Goal: Check status: Check status

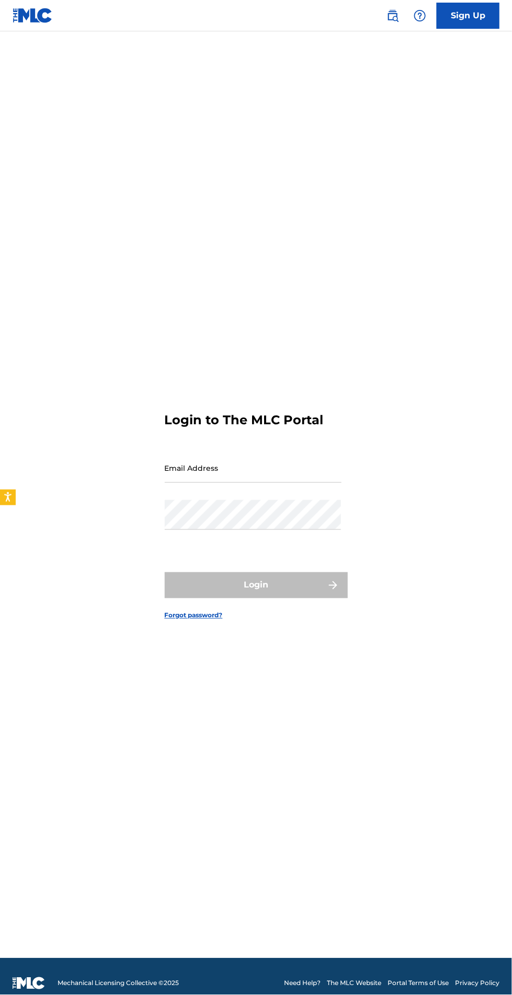
click at [308, 483] on input "Email Address" at bounding box center [253, 468] width 177 height 30
type input "[EMAIL_ADDRESS][DOMAIN_NAME]"
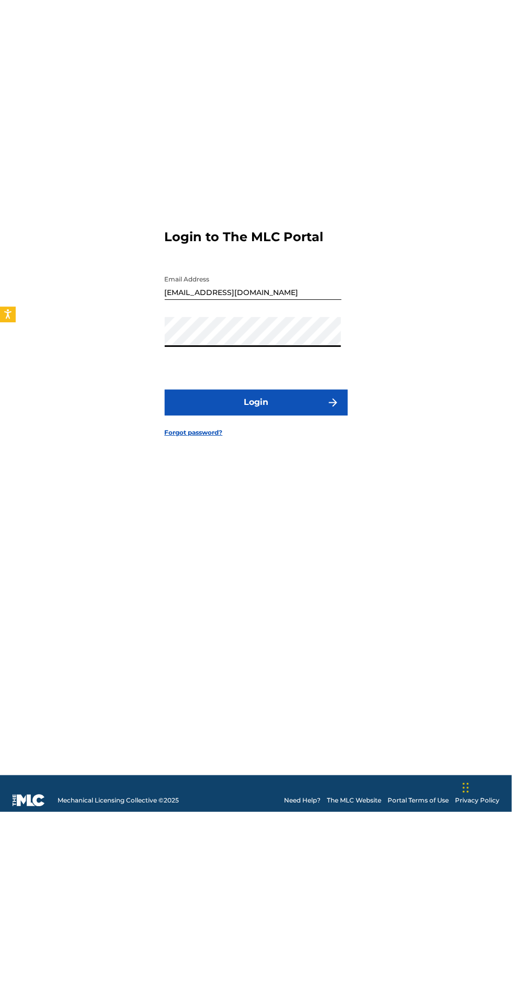
click at [295, 599] on button "Login" at bounding box center [256, 585] width 183 height 26
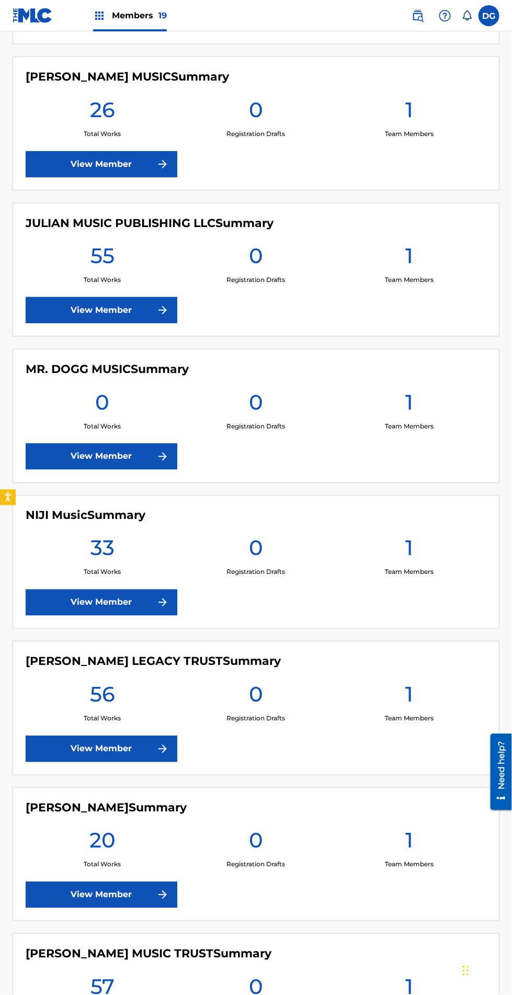
scroll to position [1111, 0]
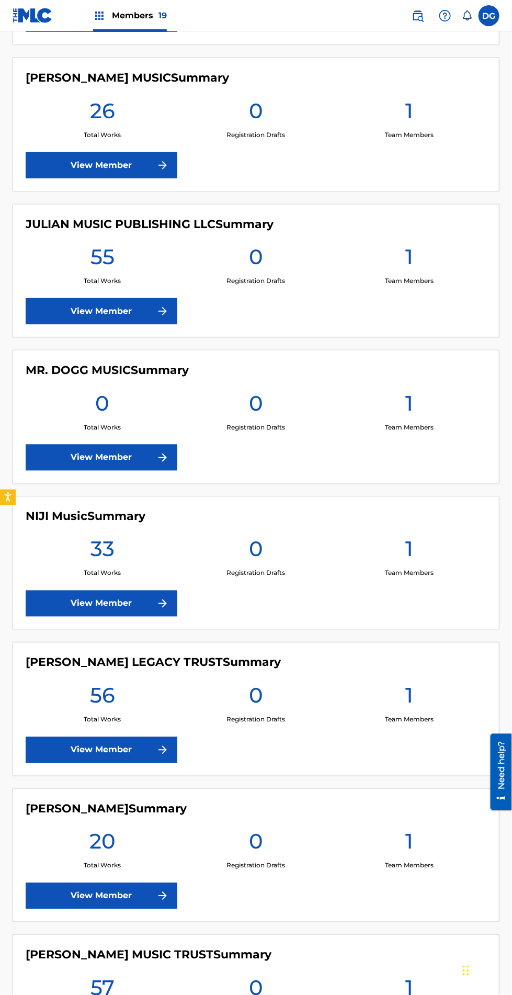
click at [128, 310] on link "View Member" at bounding box center [102, 311] width 152 height 26
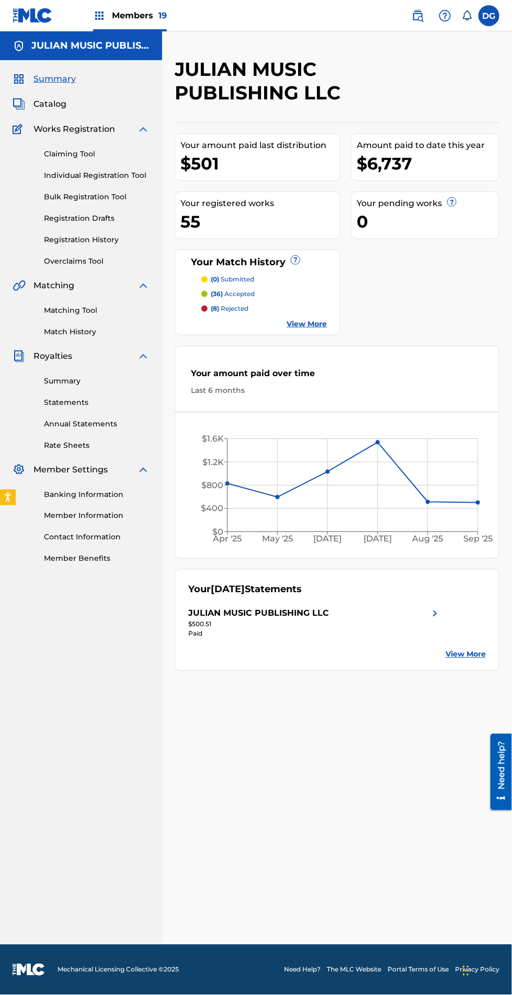
click at [66, 382] on link "Summary" at bounding box center [97, 381] width 106 height 11
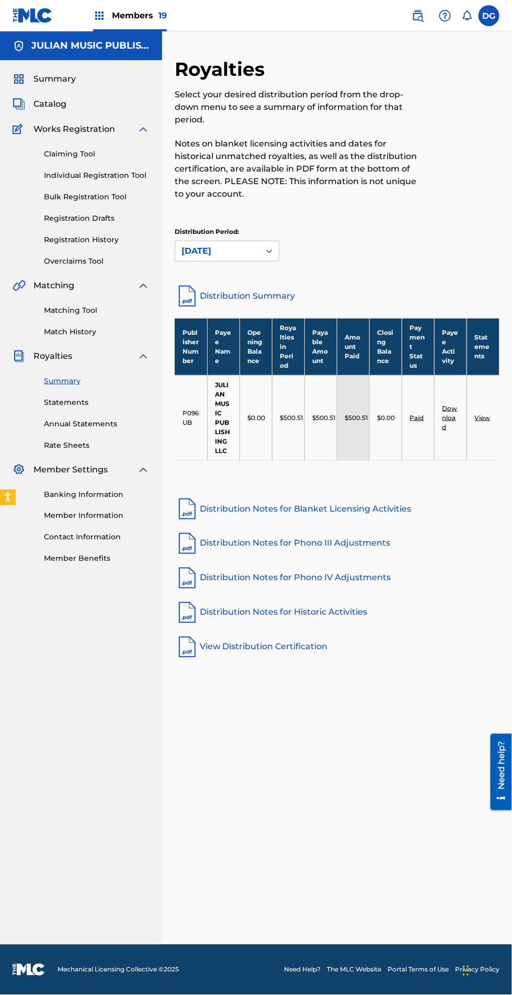
click at [283, 306] on link "Distribution Summary" at bounding box center [337, 296] width 325 height 25
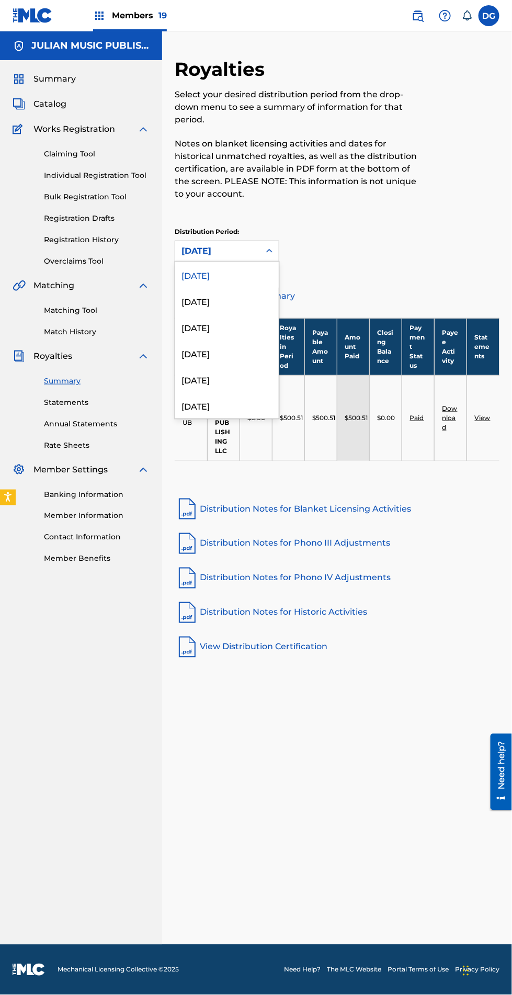
click at [368, 284] on link "Distribution Summary" at bounding box center [337, 296] width 325 height 25
